Goal: Task Accomplishment & Management: Manage account settings

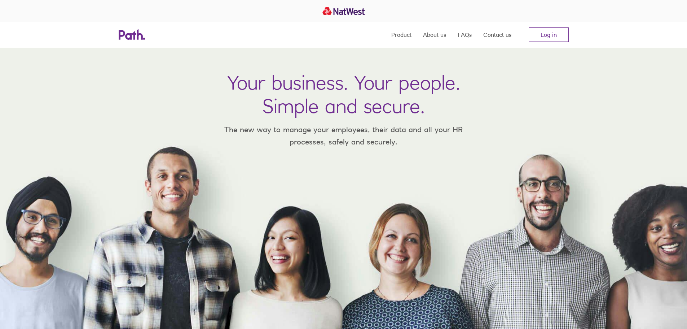
click at [235, 36] on div "Product About us FAQs Contact us Log in" at bounding box center [344, 35] width 462 height 26
click at [537, 34] on link "Log in" at bounding box center [549, 34] width 40 height 14
click at [554, 34] on link "Log in" at bounding box center [549, 34] width 40 height 14
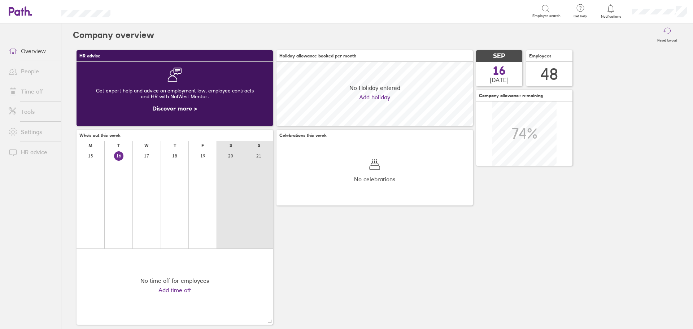
scroll to position [64, 196]
click at [401, 257] on div "HR advice Get expert help and advice on employment law, employee contracts and …" at bounding box center [377, 187] width 608 height 281
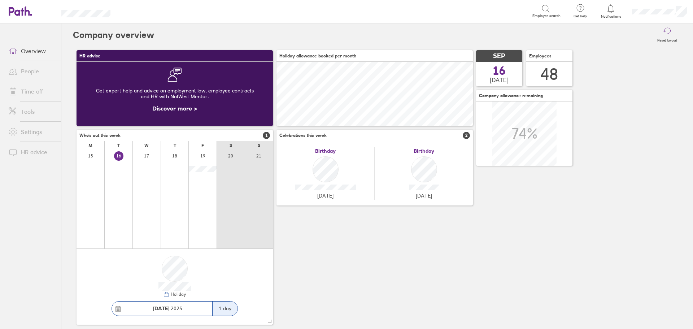
click at [656, 100] on div "HR advice Get expert help and advice on employment law, employee contracts and …" at bounding box center [377, 187] width 608 height 281
click at [487, 281] on div "HR advice Get expert help and advice on employment law, employee contracts and …" at bounding box center [377, 187] width 608 height 281
click at [567, 41] on div "Reset layout" at bounding box center [417, 34] width 527 height 23
click at [504, 220] on div "HR advice Get expert help and advice on employment law, employee contracts and …" at bounding box center [377, 187] width 608 height 281
click at [612, 108] on div "HR advice Get expert help and advice on employment law, employee contracts and …" at bounding box center [377, 187] width 608 height 281
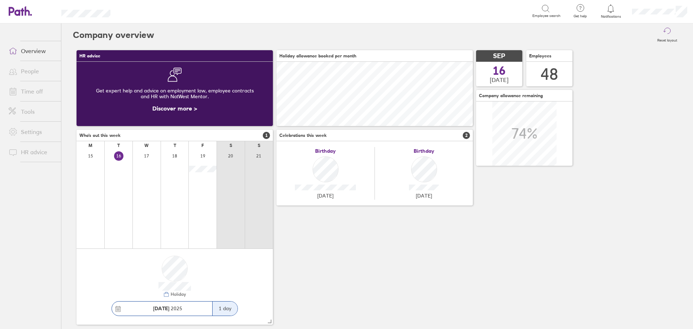
click at [422, 234] on div "HR advice Get expert help and advice on employment law, employee contracts and …" at bounding box center [377, 187] width 608 height 281
